Goal: Task Accomplishment & Management: Manage account settings

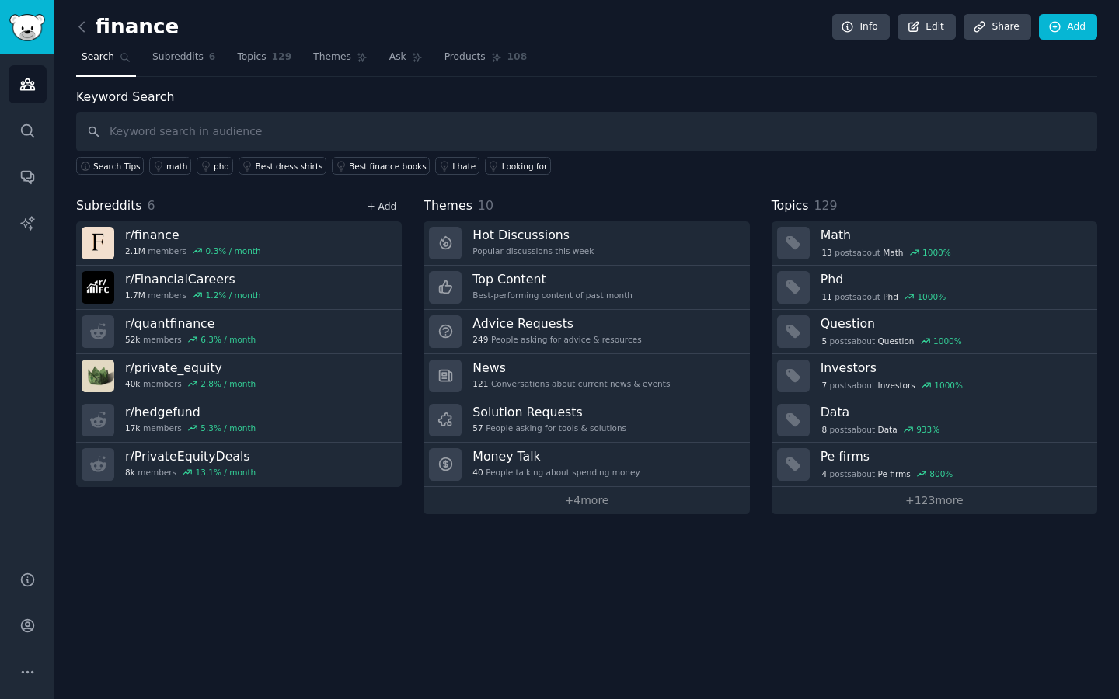
click at [385, 205] on link "+ Add" at bounding box center [382, 206] width 30 height 11
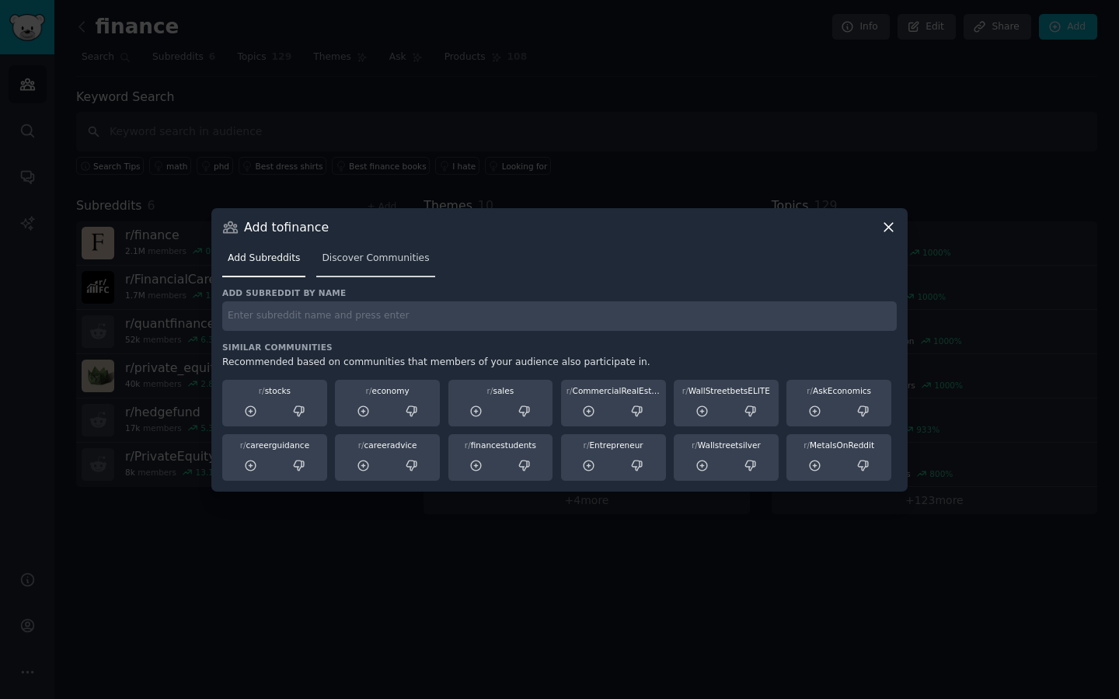
click at [344, 248] on link "Discover Communities" at bounding box center [375, 262] width 118 height 32
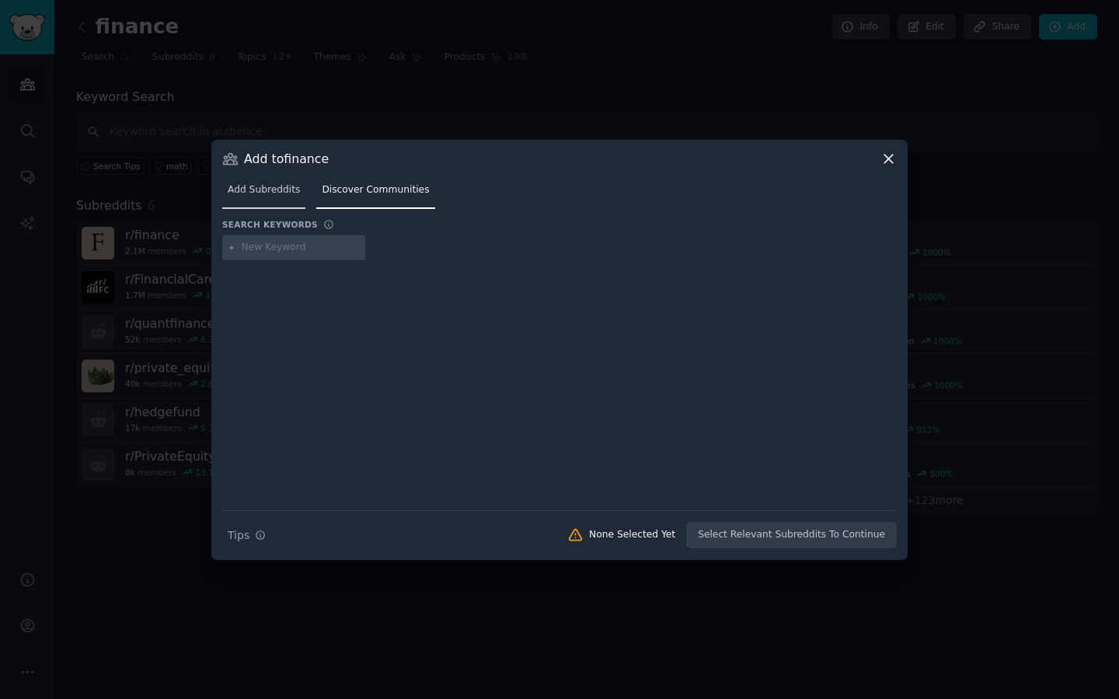
click at [263, 190] on span "Add Subreddits" at bounding box center [264, 190] width 72 height 14
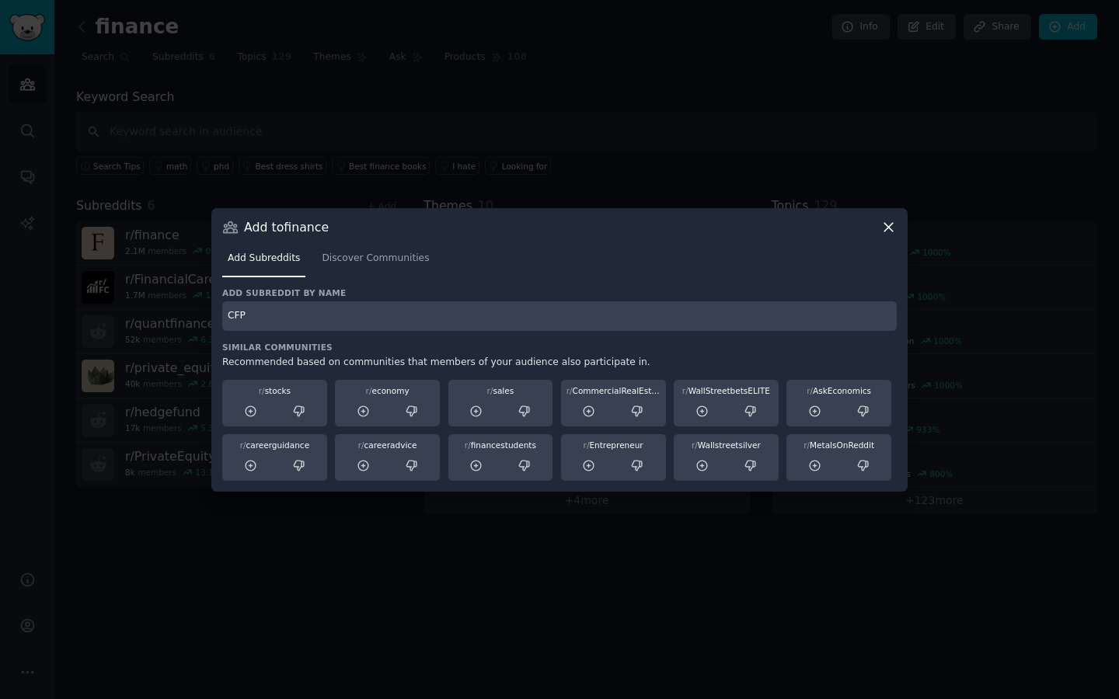
type input "CFP"
